Goal: Task Accomplishment & Management: Manage account settings

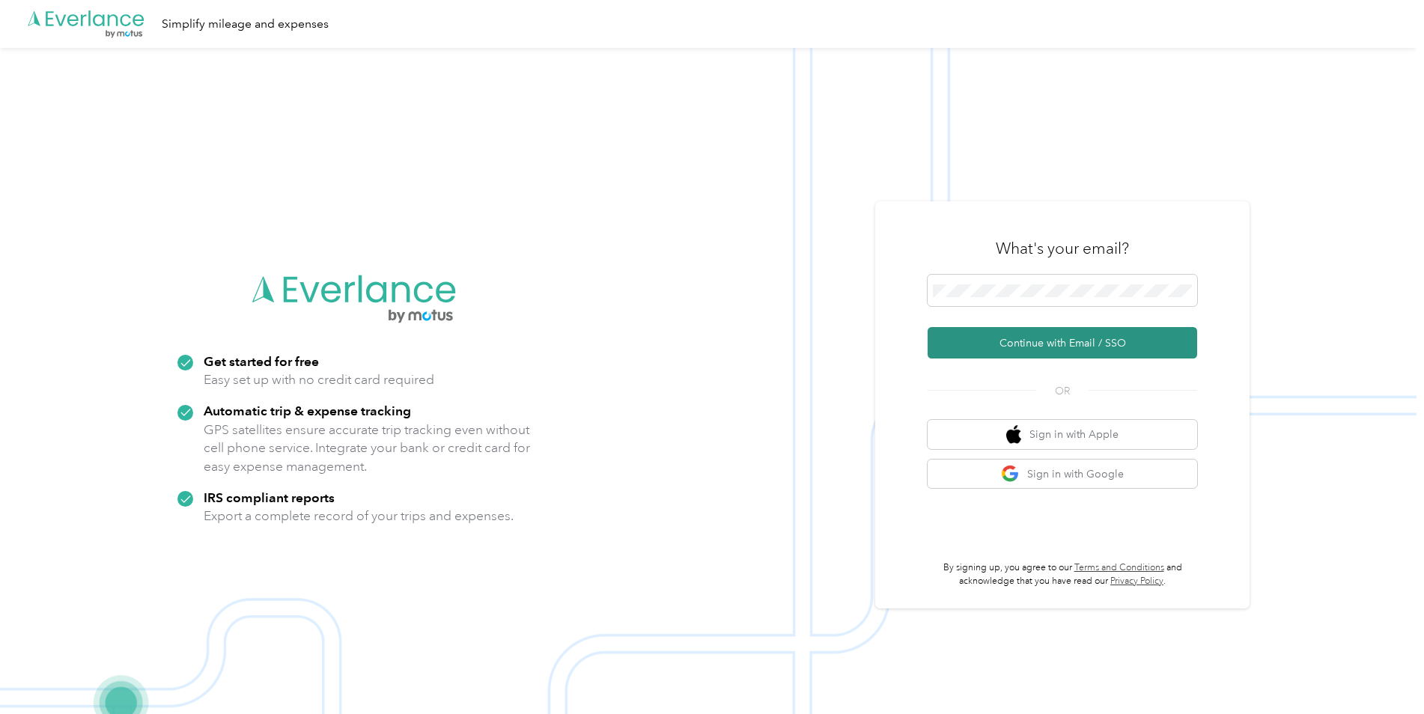
click at [1008, 341] on button "Continue with Email / SSO" at bounding box center [1063, 342] width 270 height 31
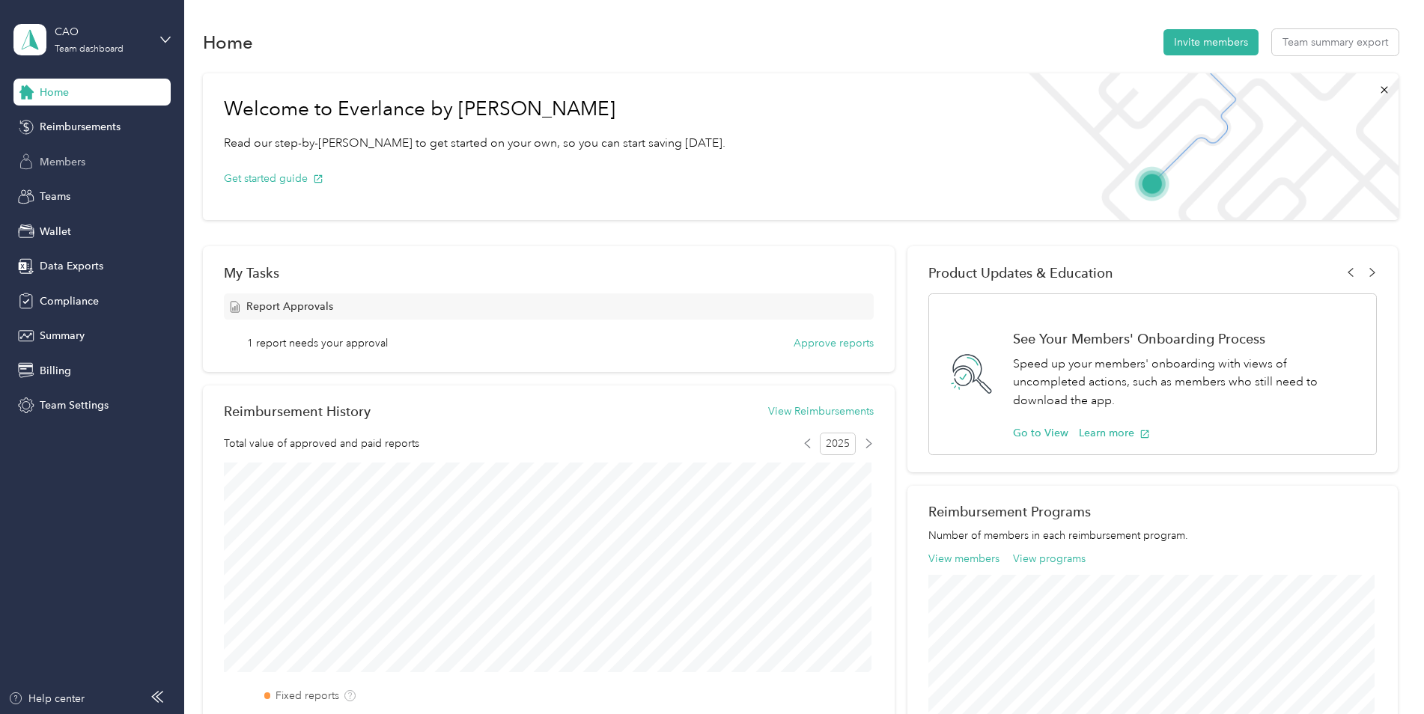
click at [69, 160] on span "Members" at bounding box center [63, 162] width 46 height 16
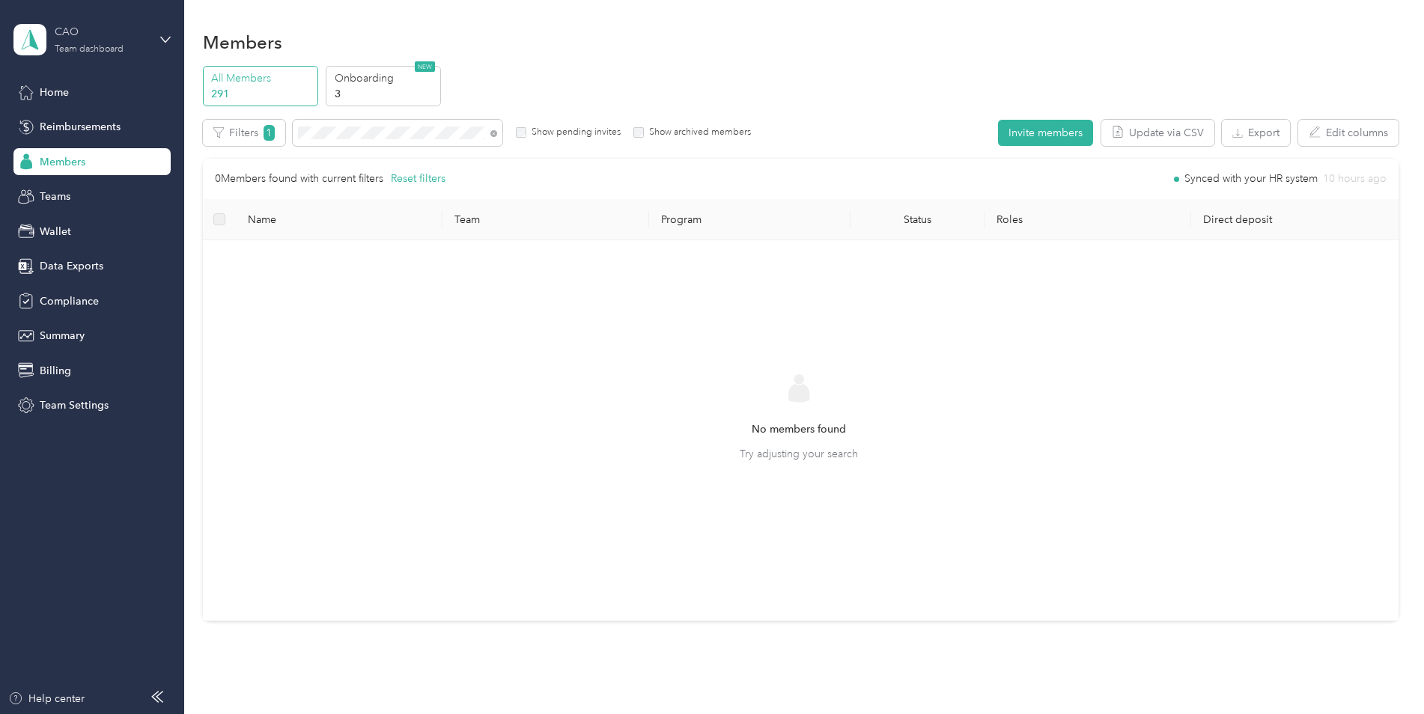
click at [106, 45] on div "Team dashboard" at bounding box center [89, 49] width 69 height 9
click at [99, 125] on div "Team dashboard" at bounding box center [171, 119] width 294 height 26
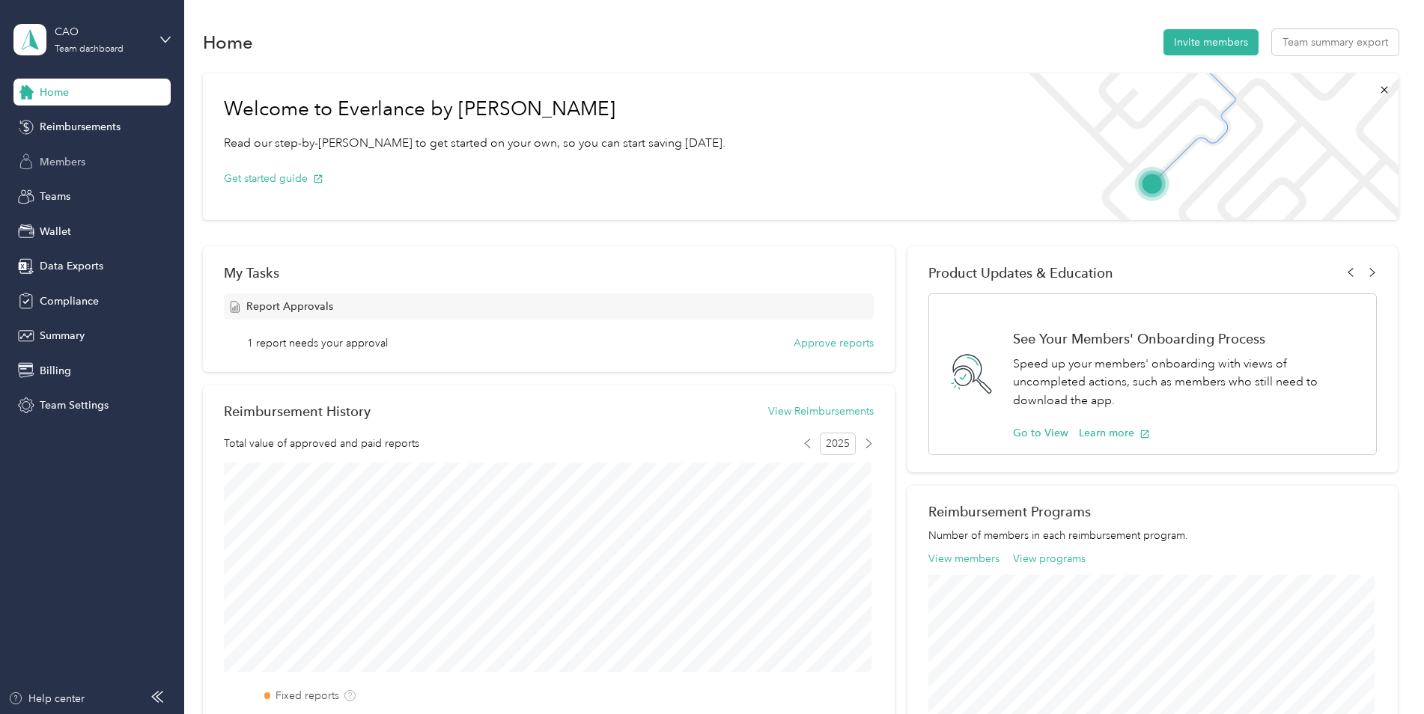
click at [76, 156] on span "Members" at bounding box center [63, 162] width 46 height 16
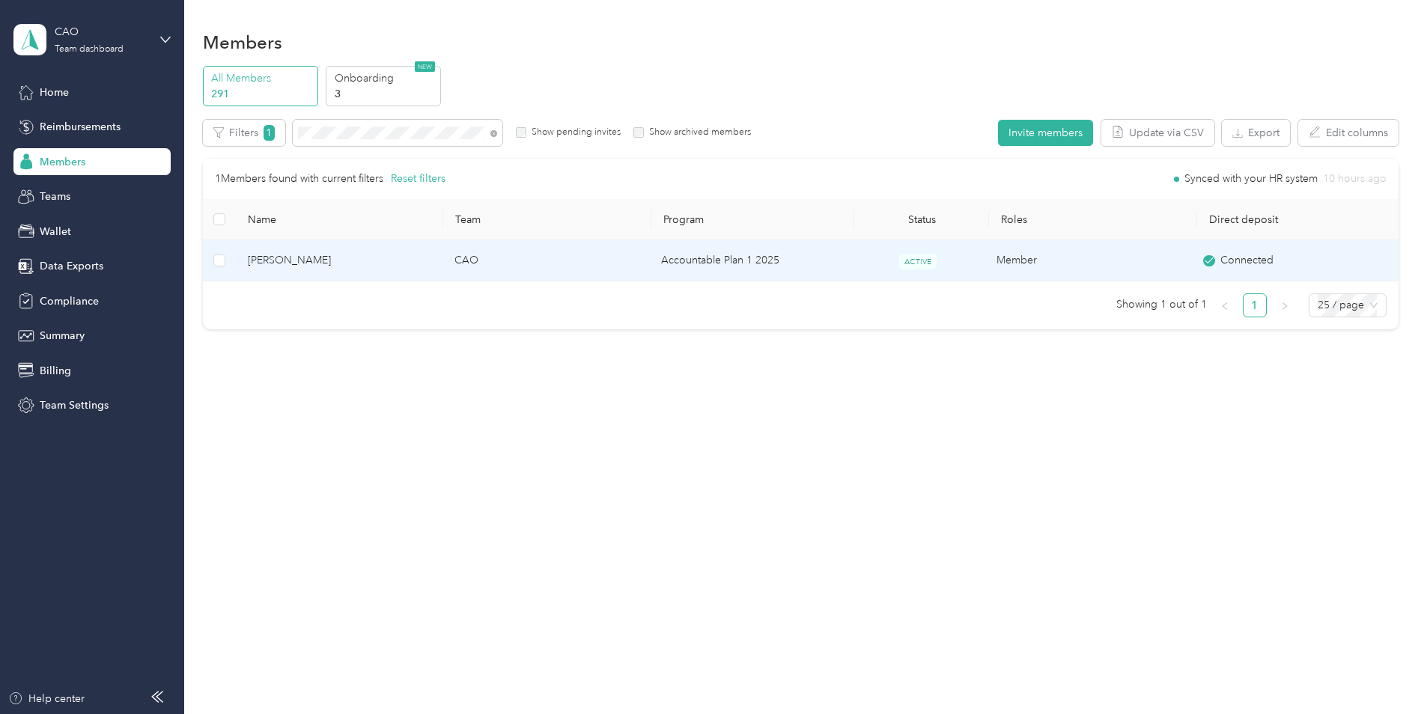
click at [271, 260] on span "Andrew Koeppen" at bounding box center [339, 260] width 183 height 16
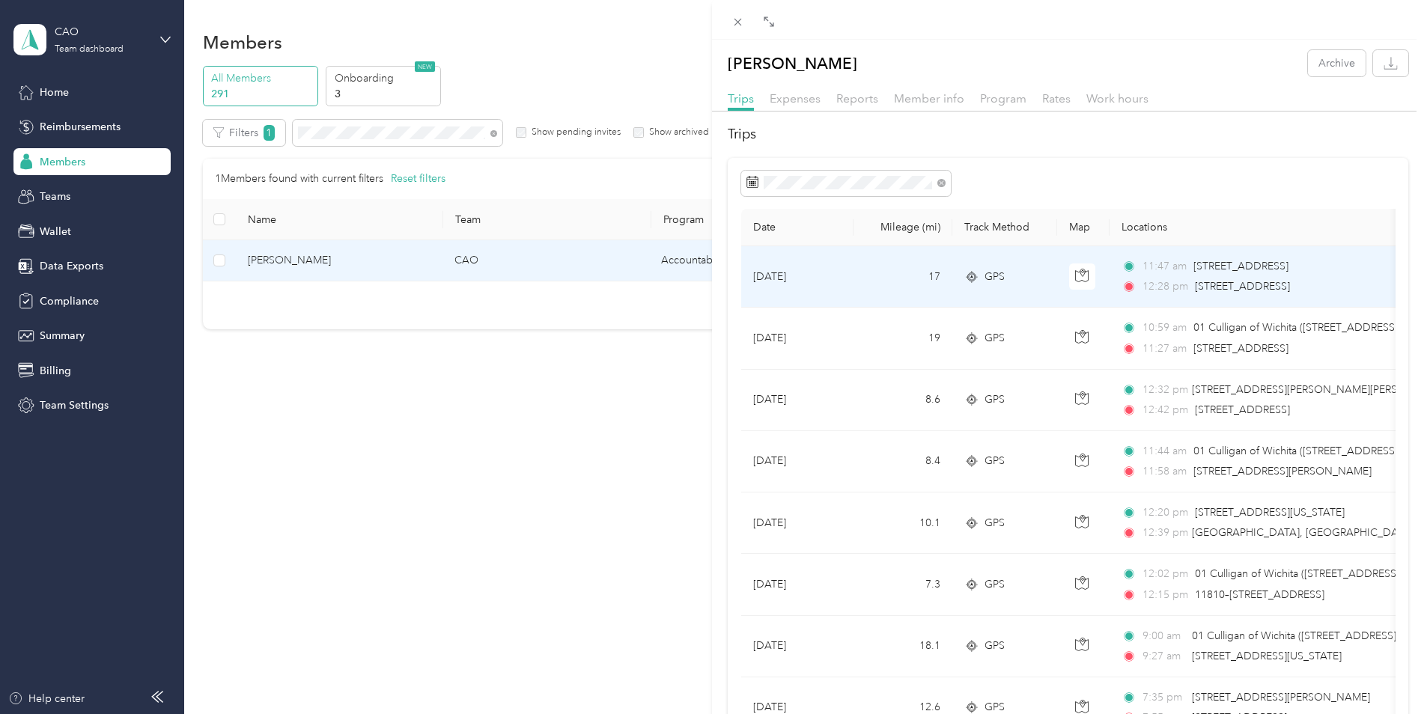
click at [1207, 265] on span "4716 S Santa Fe St, South Area, Wichita, KS" at bounding box center [1240, 266] width 95 height 13
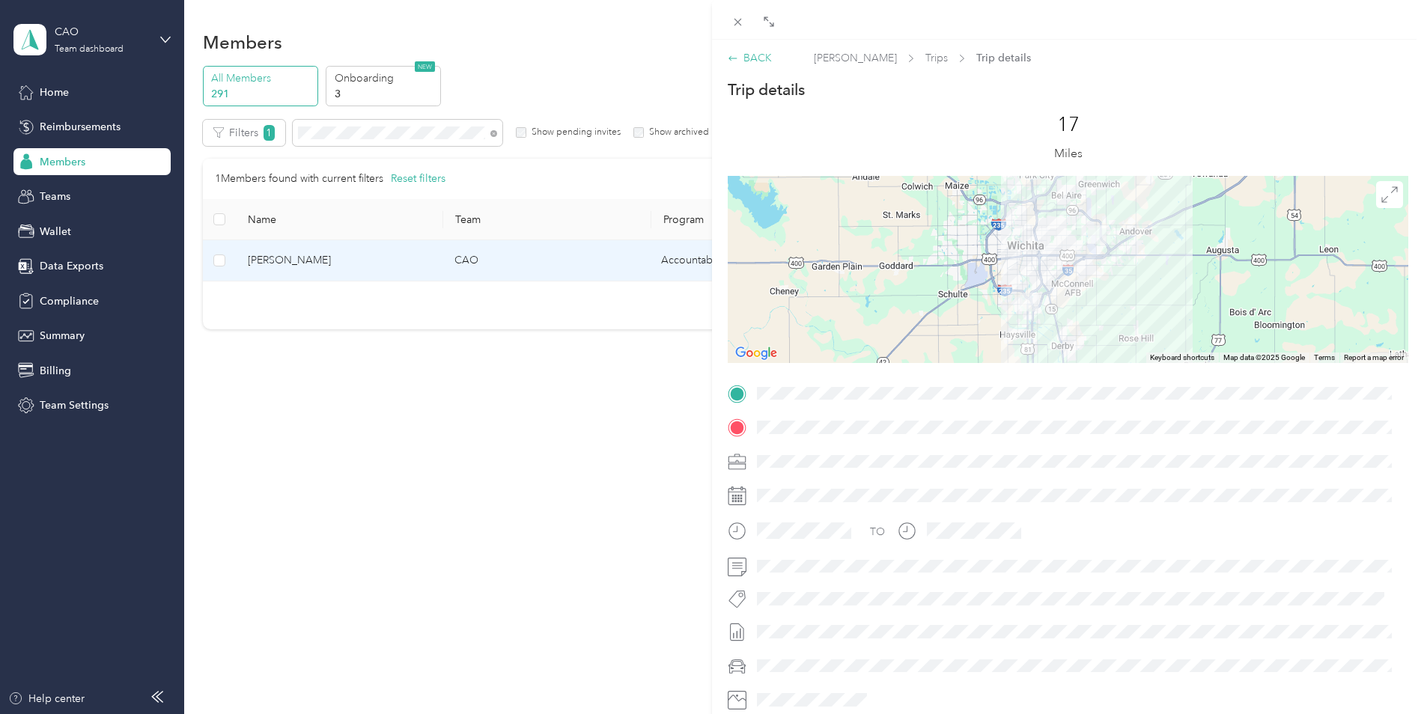
click at [763, 57] on div "BACK" at bounding box center [750, 58] width 44 height 16
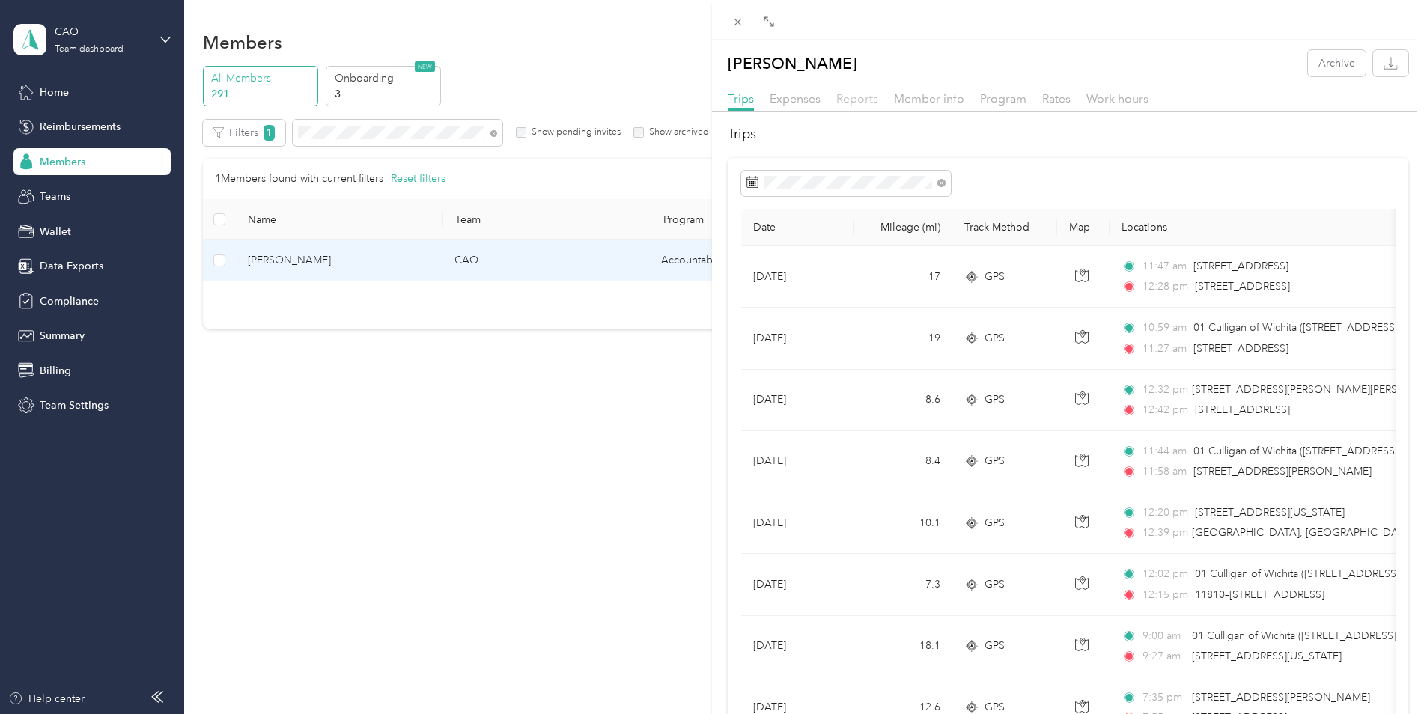
click at [859, 98] on span "Reports" at bounding box center [857, 98] width 42 height 14
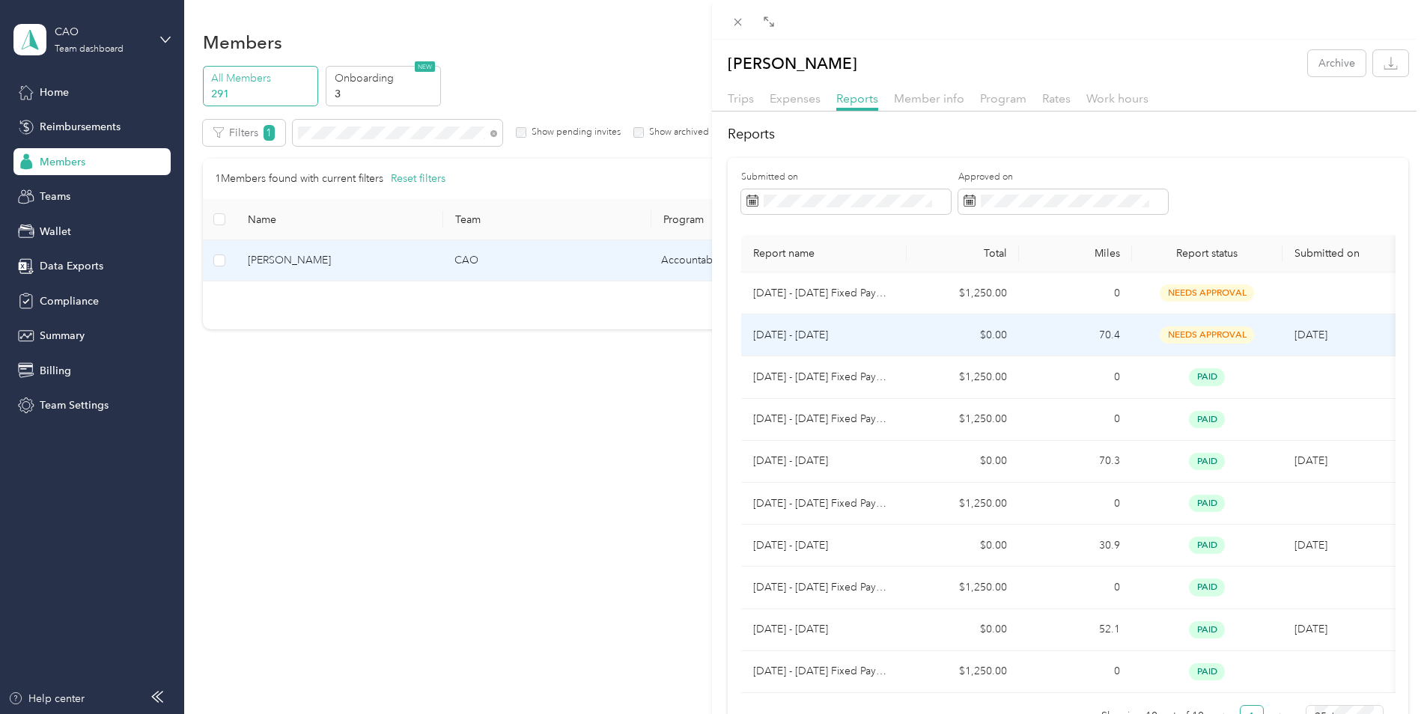
click at [805, 335] on p "Sep 1 - 30, 2025" at bounding box center [823, 335] width 141 height 16
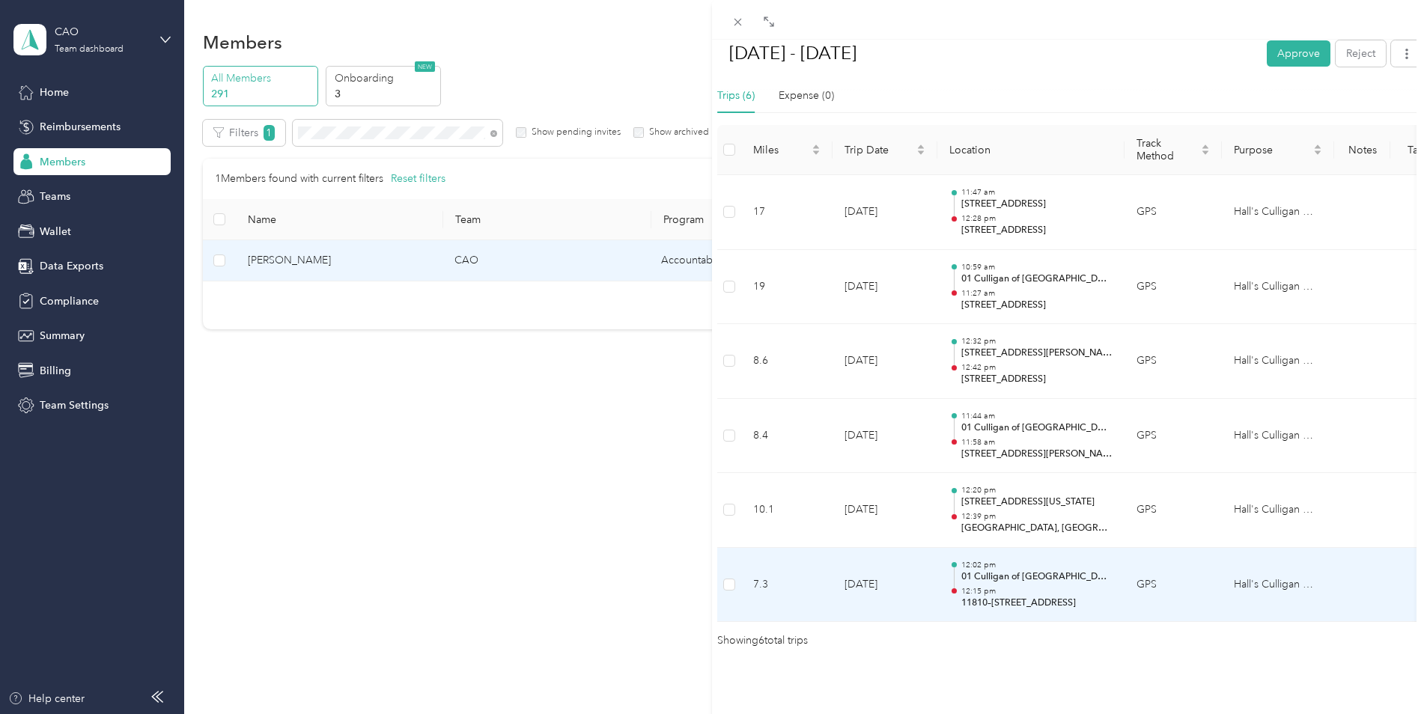
click at [984, 597] on p "11810–11998 E Bayley St, East, Wichita, KS" at bounding box center [1036, 603] width 151 height 13
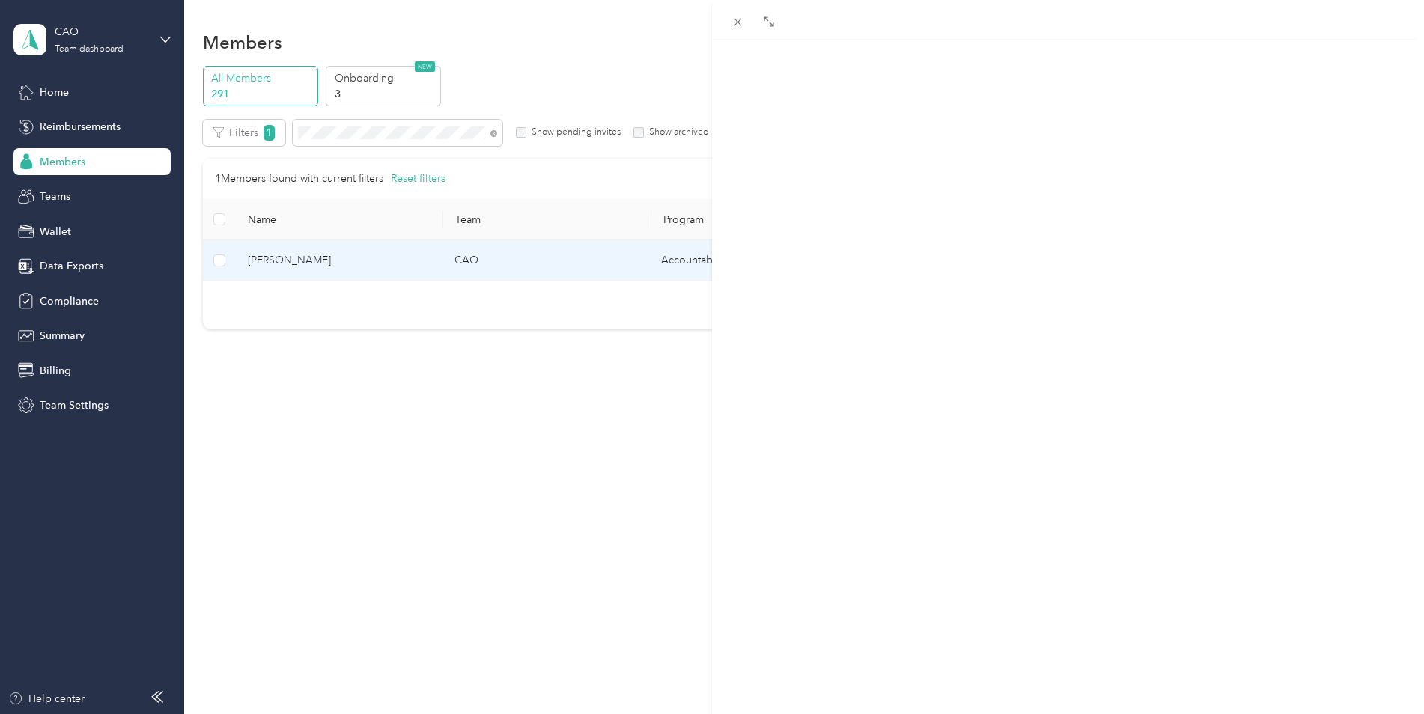
scroll to position [150, 0]
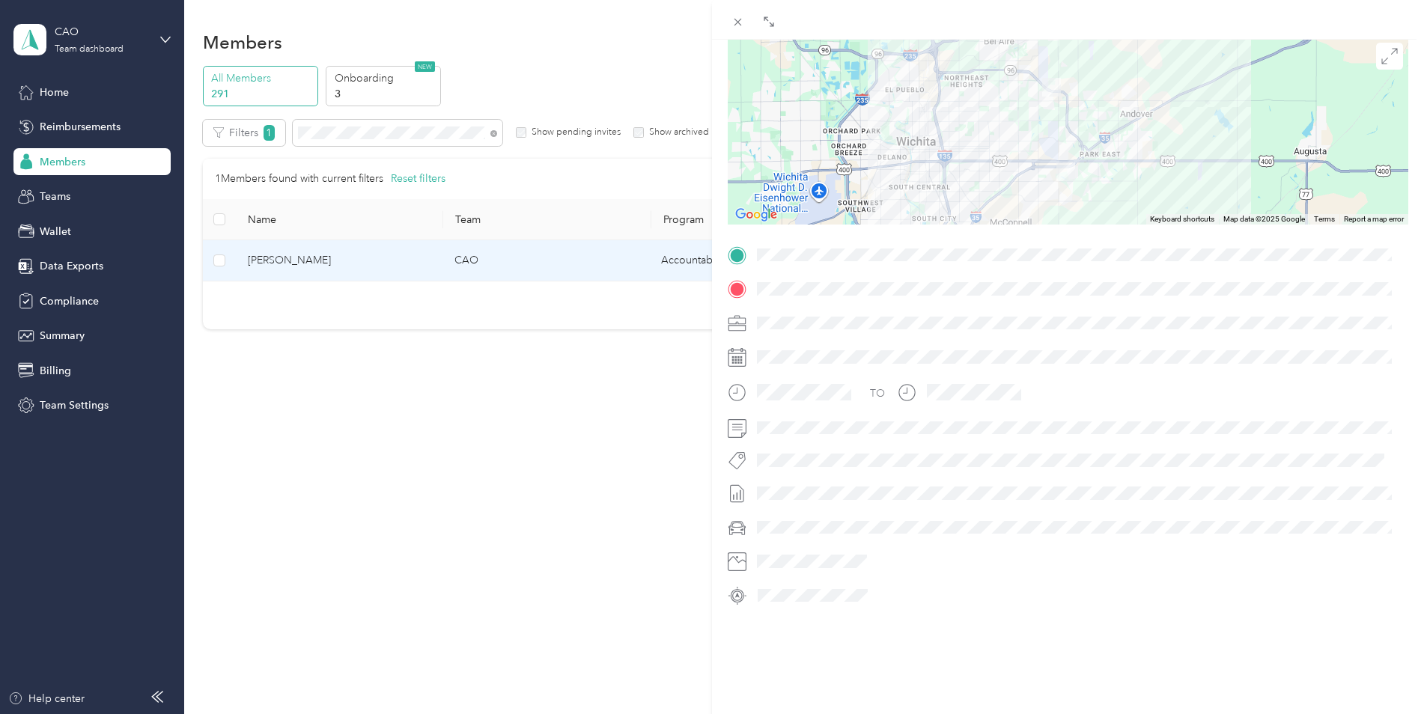
click at [1060, 162] on img at bounding box center [1065, 171] width 19 height 19
click at [751, 277] on div at bounding box center [1068, 289] width 681 height 24
click at [737, 23] on icon at bounding box center [737, 22] width 7 height 7
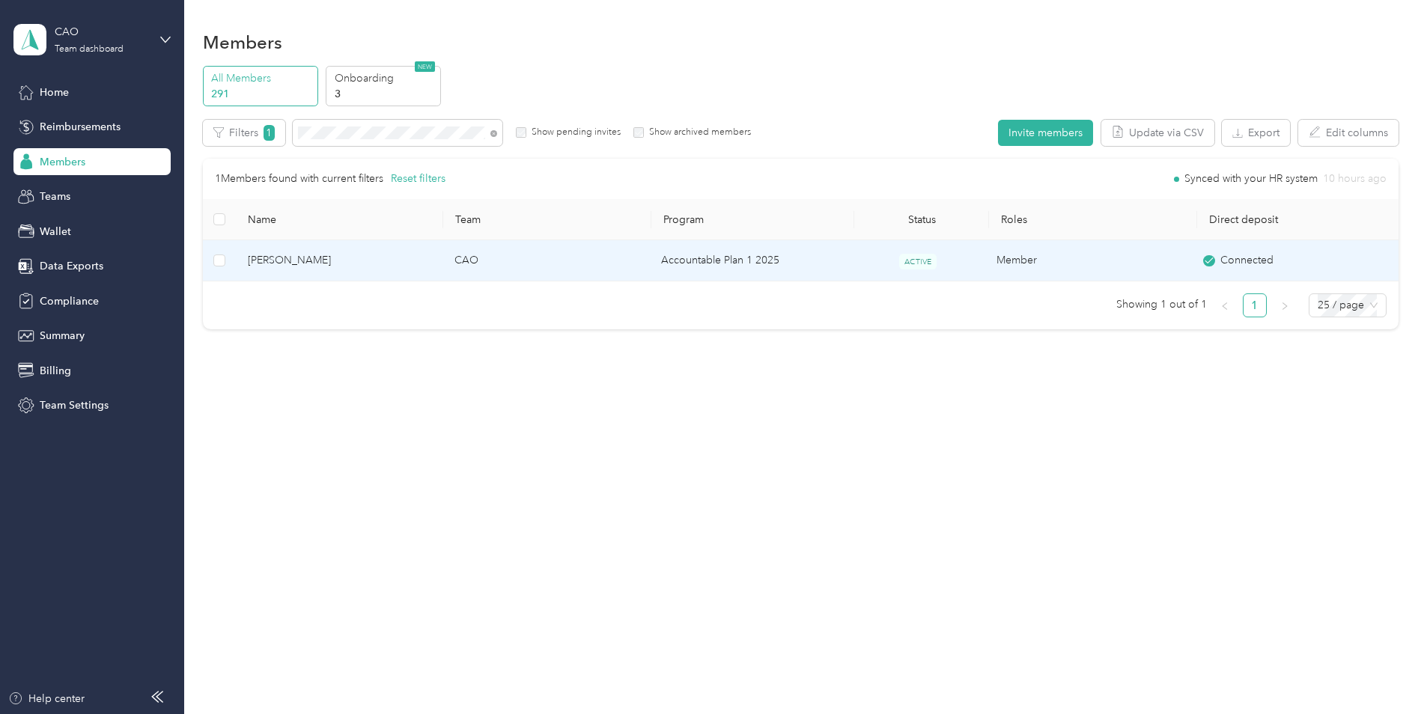
click at [304, 261] on span "Andrew Koeppen" at bounding box center [339, 260] width 183 height 16
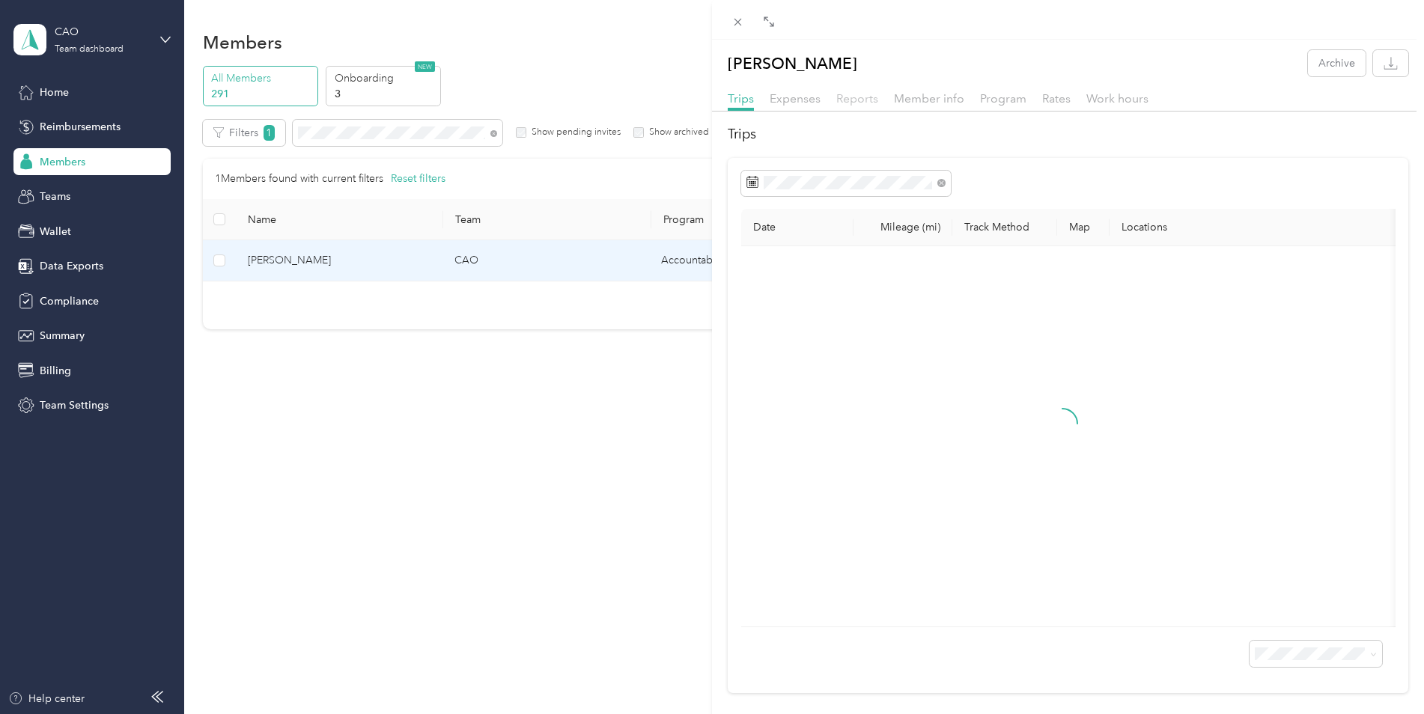
click at [860, 97] on span "Reports" at bounding box center [857, 98] width 42 height 14
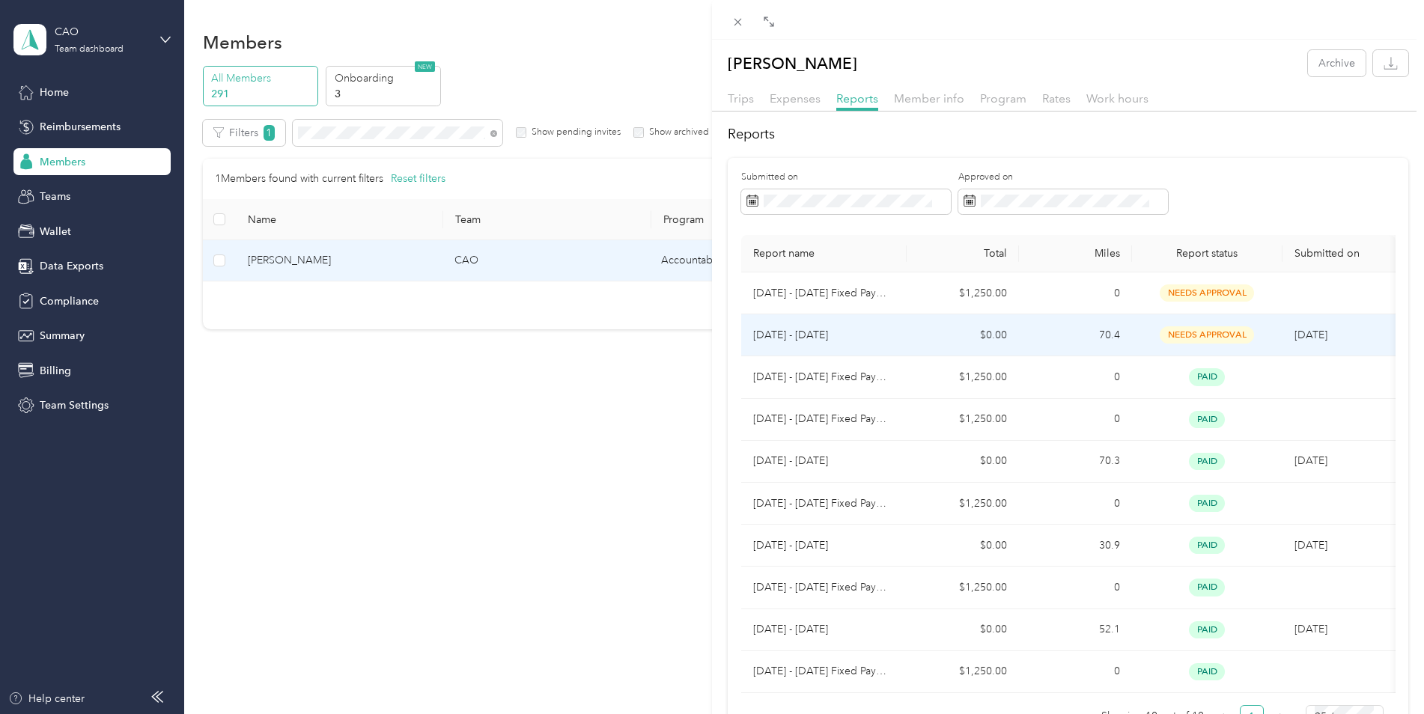
click at [797, 335] on p "Sep 1 - 30, 2025" at bounding box center [823, 335] width 141 height 16
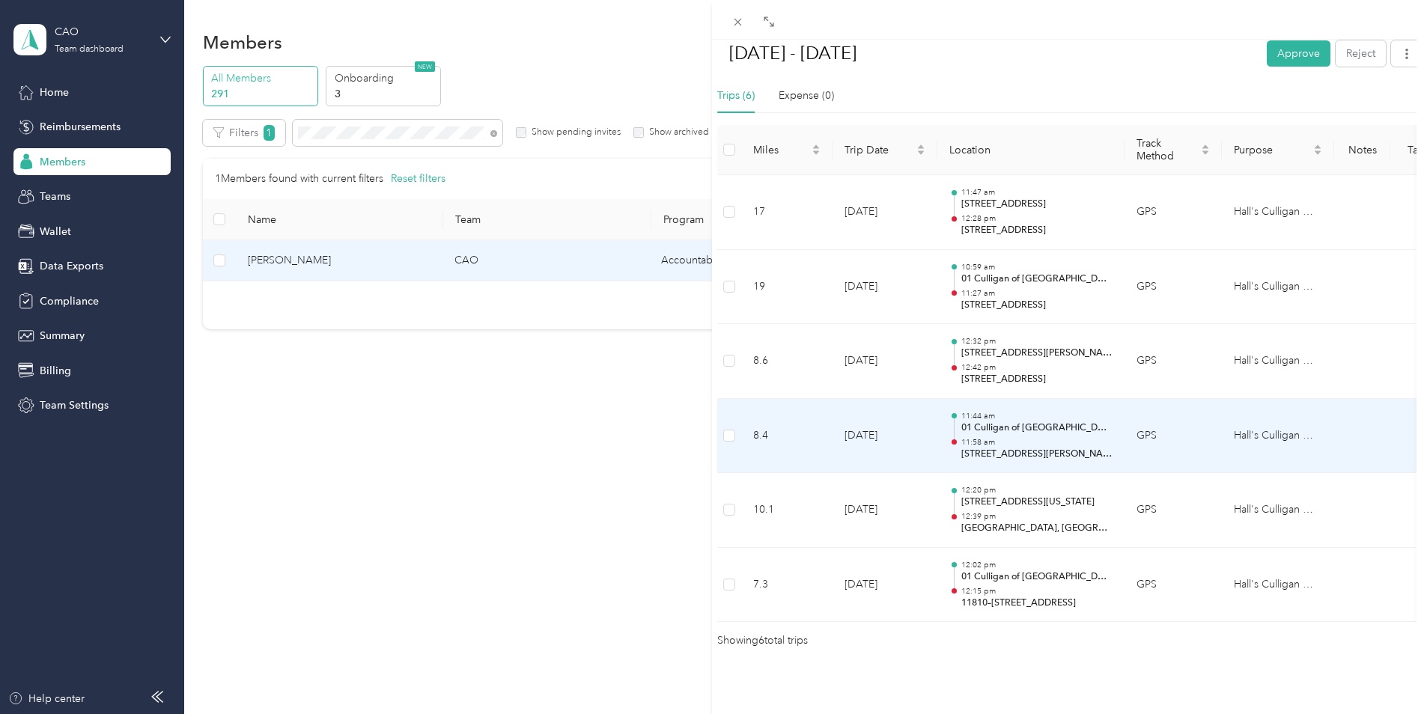
scroll to position [393, 0]
click at [996, 437] on p "11:58 am" at bounding box center [1036, 442] width 151 height 10
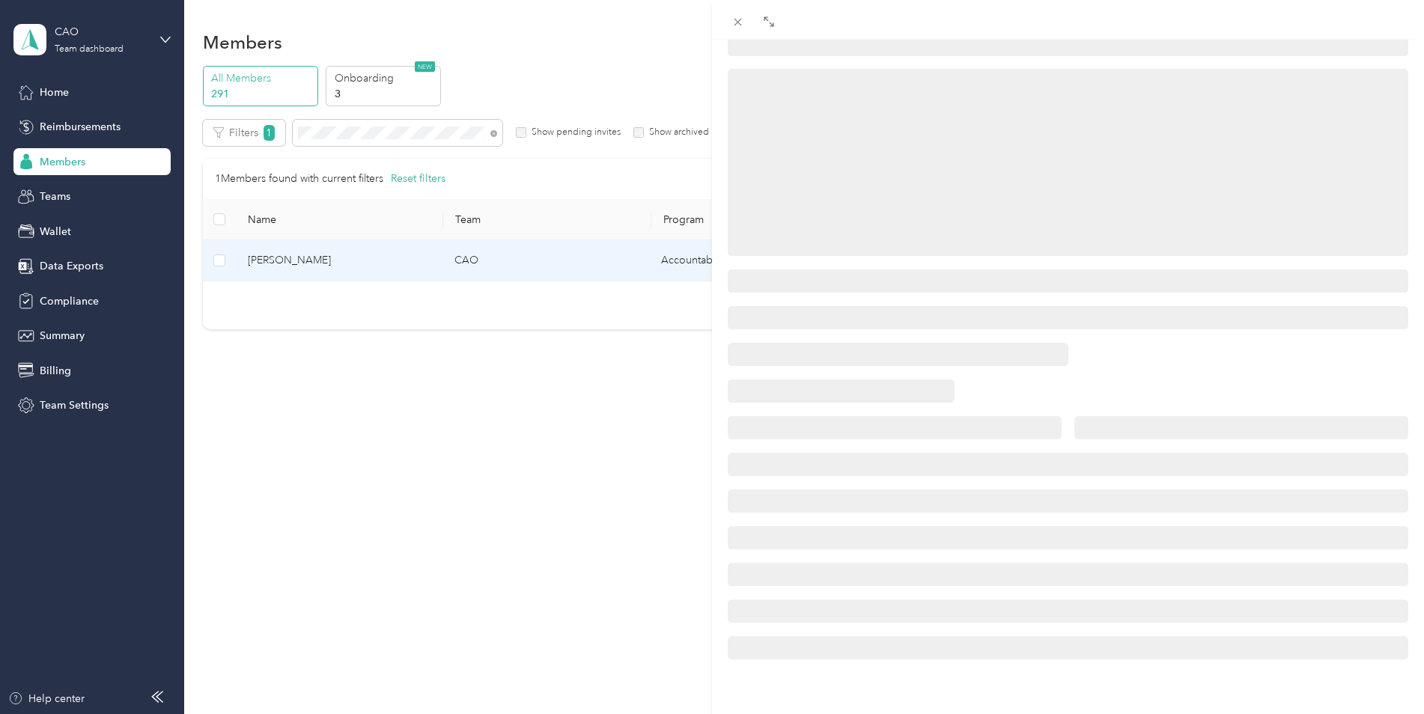
scroll to position [150, 0]
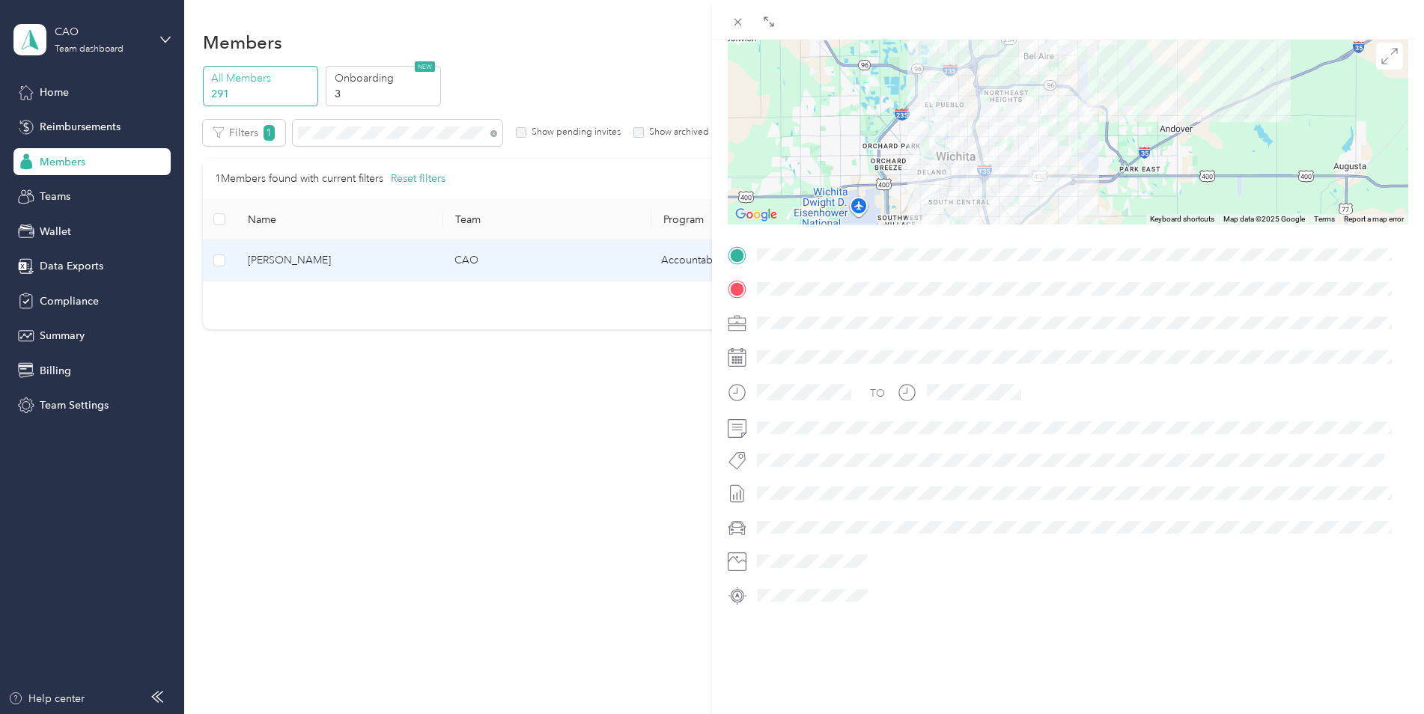
click at [752, 277] on span at bounding box center [1080, 289] width 657 height 24
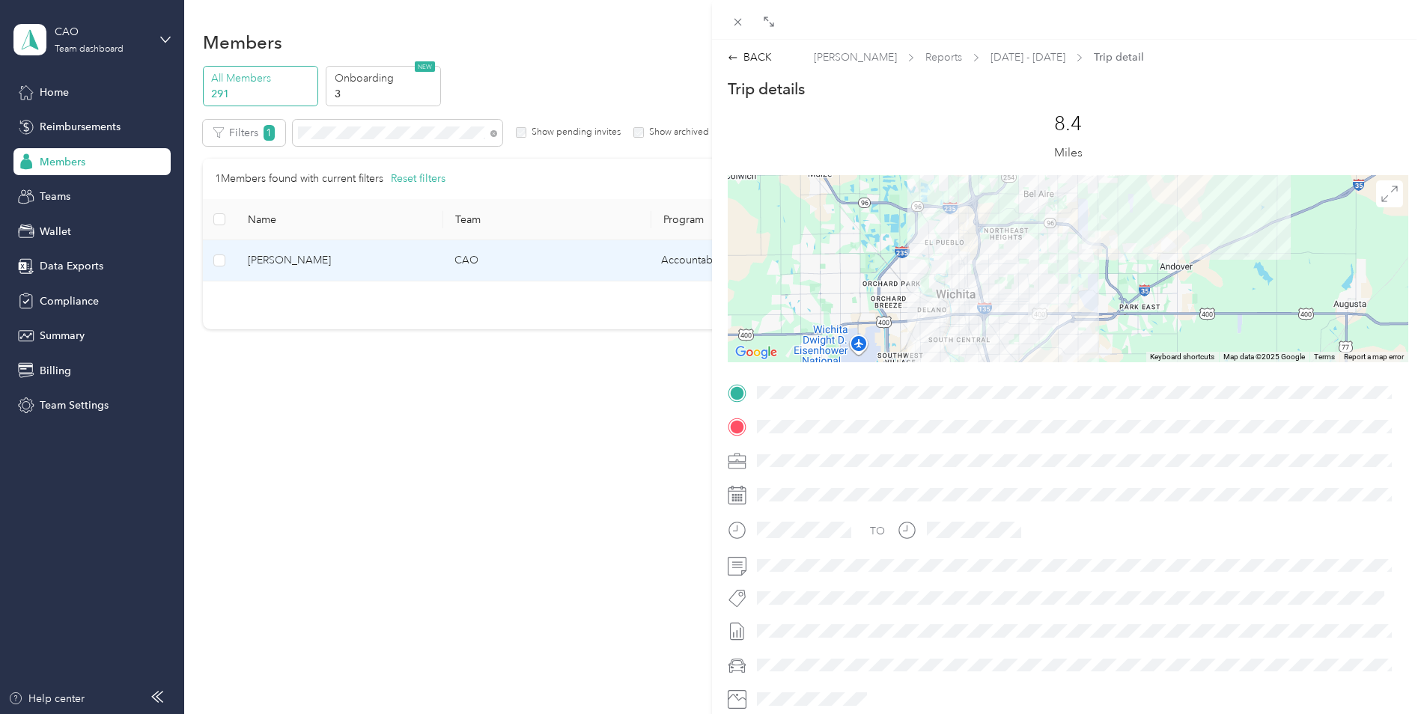
scroll to position [0, 0]
click at [749, 65] on div "BACK" at bounding box center [750, 58] width 44 height 16
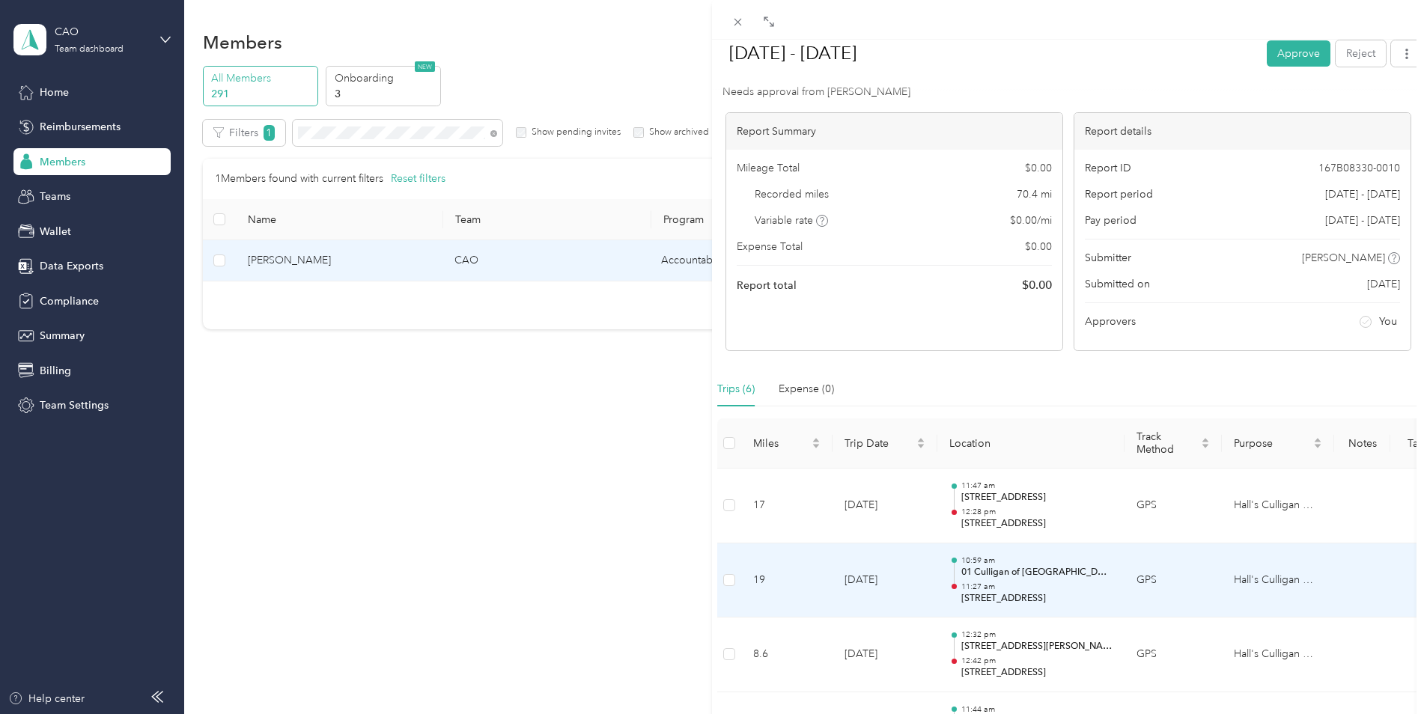
scroll to position [374, 0]
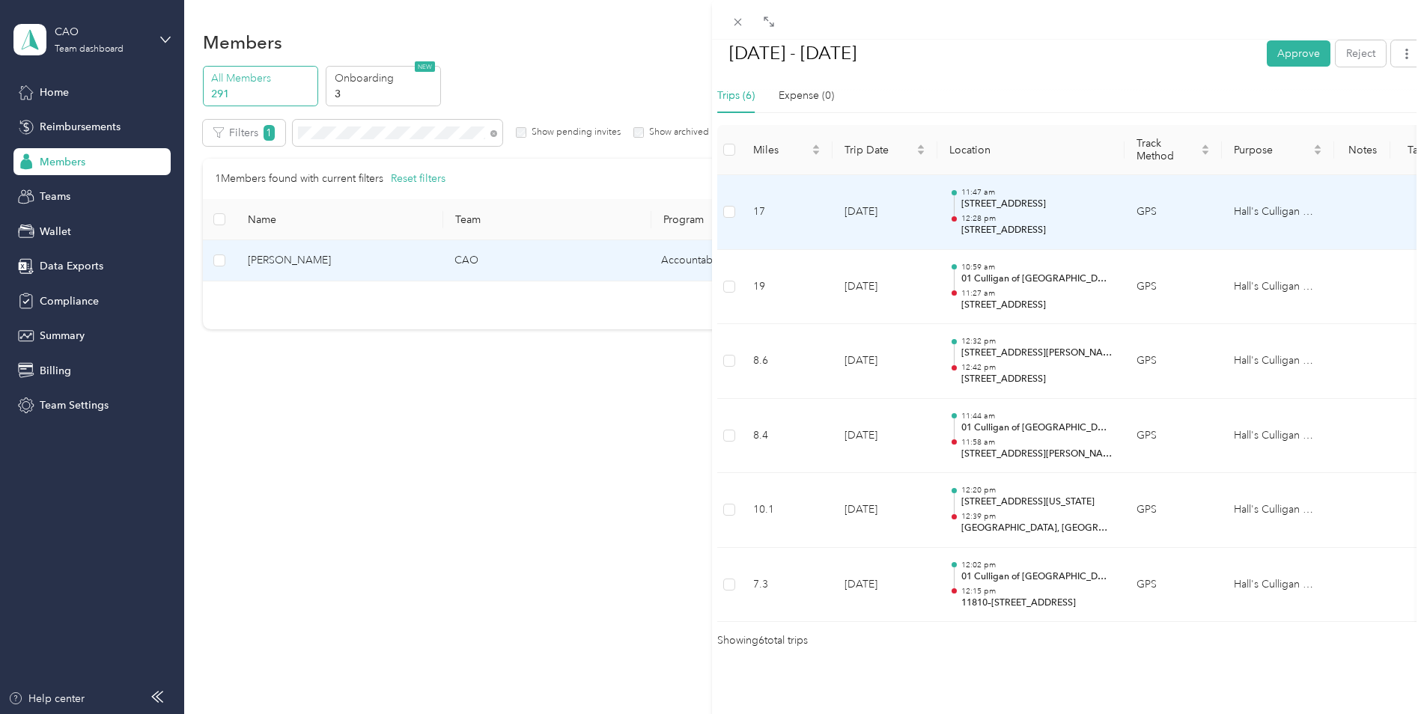
click at [1030, 224] on p "11611 E 13th St N, East, Wichita, KS" at bounding box center [1036, 230] width 151 height 13
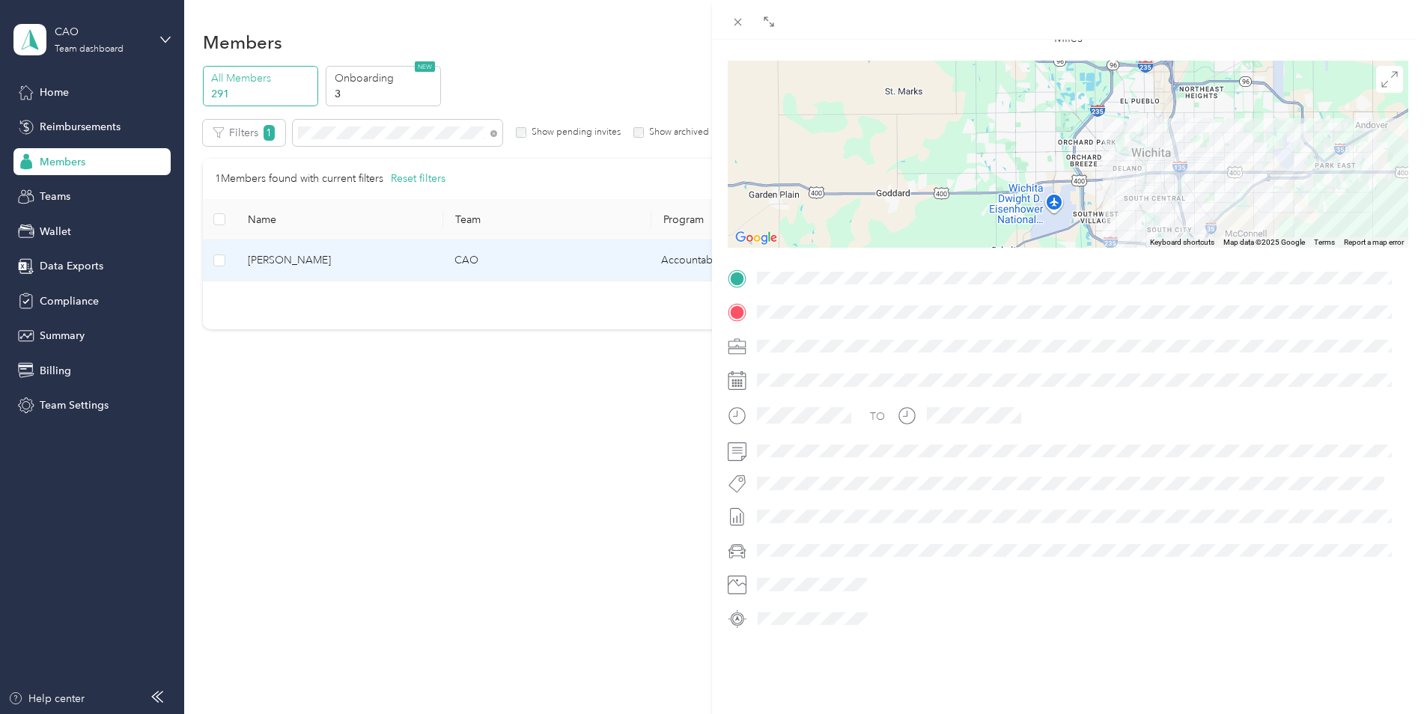
scroll to position [0, 0]
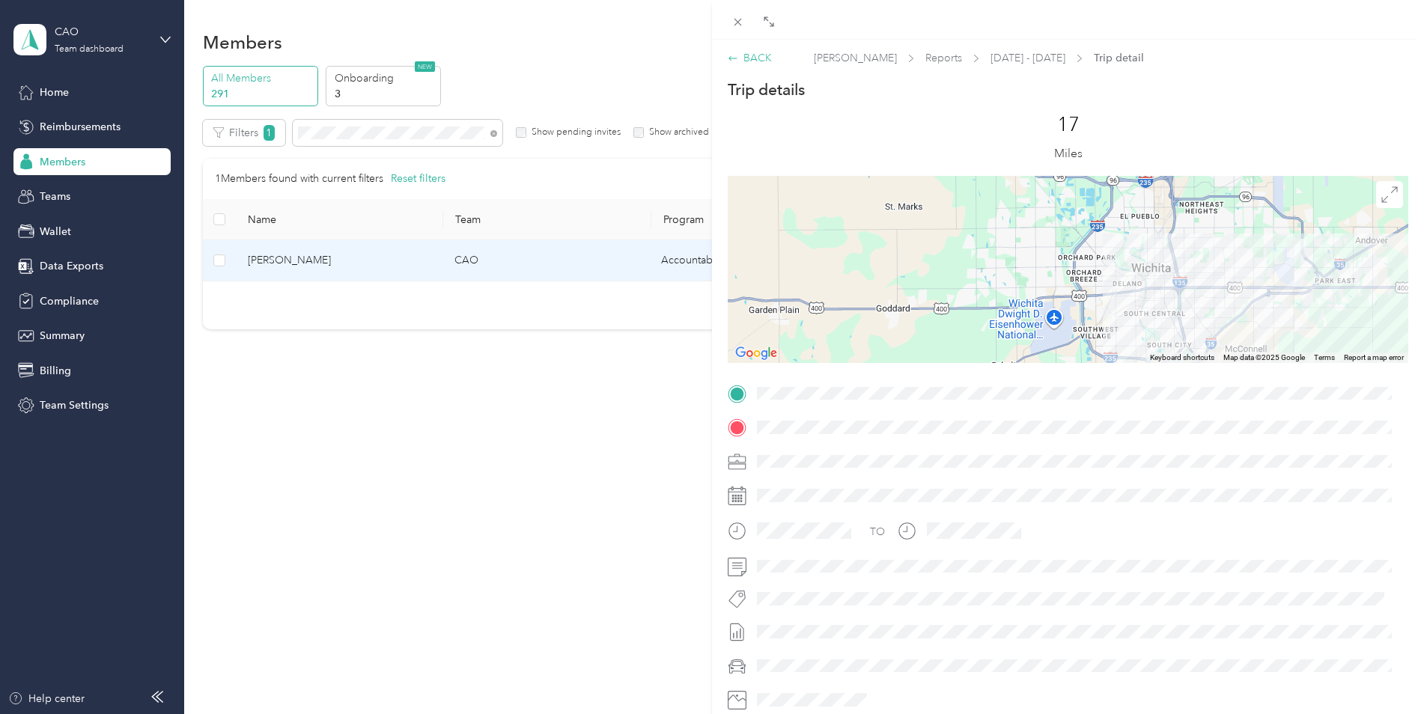
click at [765, 52] on div "BACK" at bounding box center [750, 58] width 44 height 16
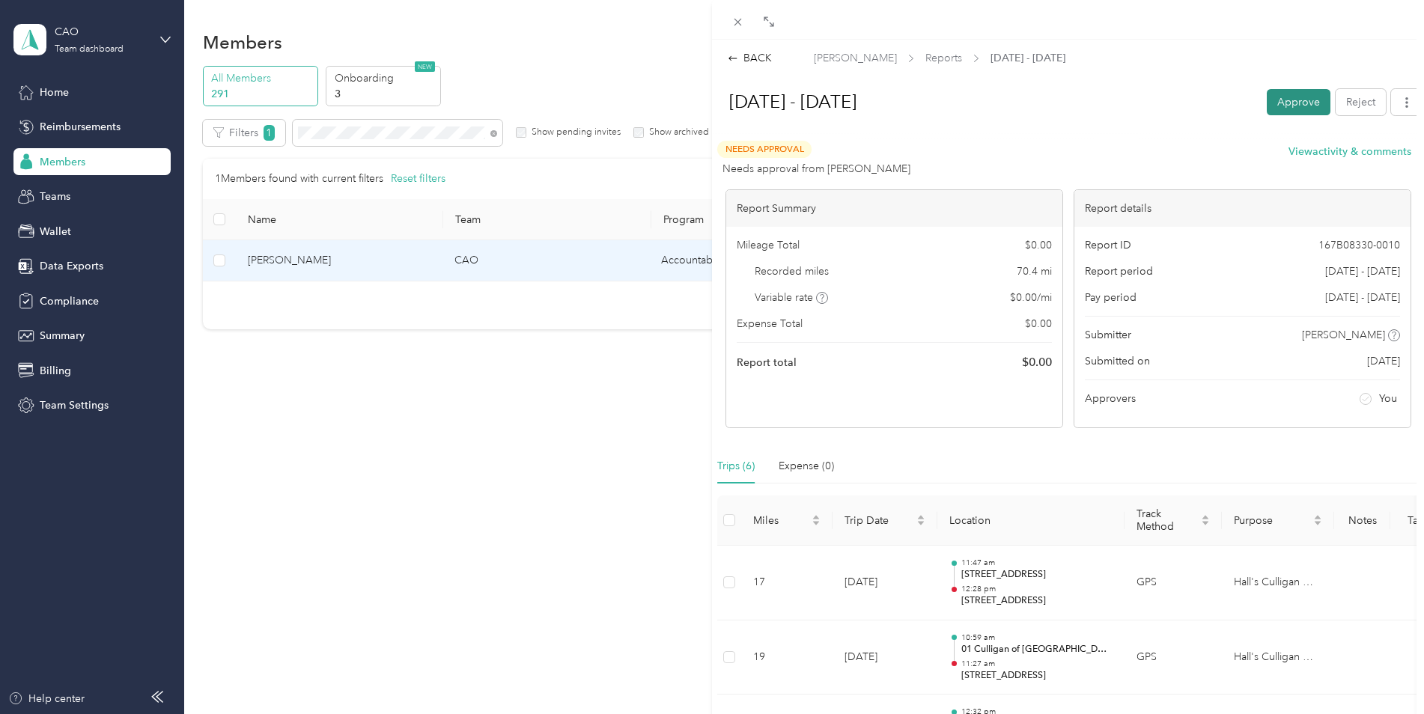
click at [1279, 102] on button "Approve" at bounding box center [1299, 102] width 64 height 26
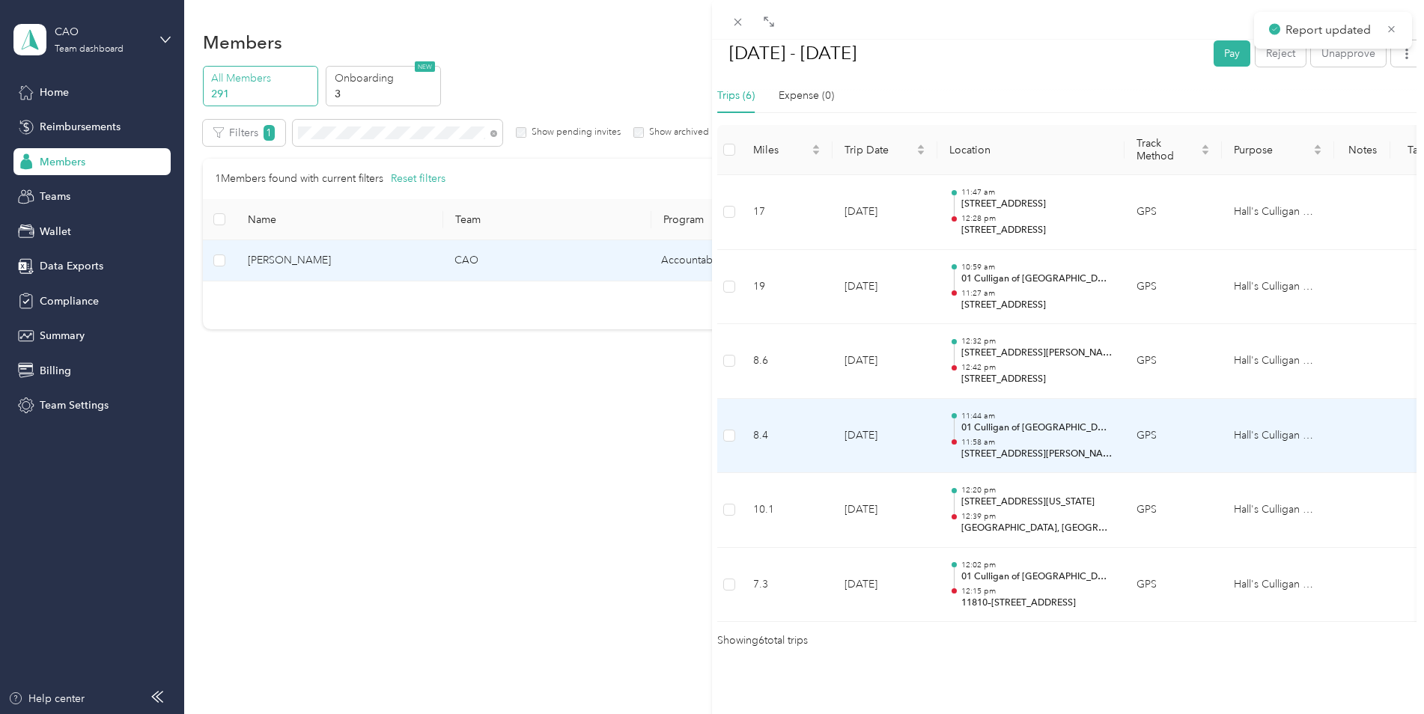
scroll to position [393, 0]
